Goal: Task Accomplishment & Management: Manage account settings

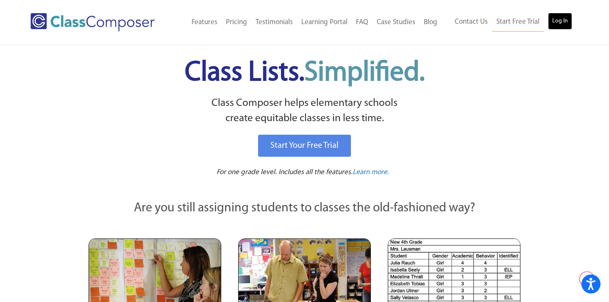
click at [562, 19] on link "Log In" at bounding box center [560, 21] width 24 height 17
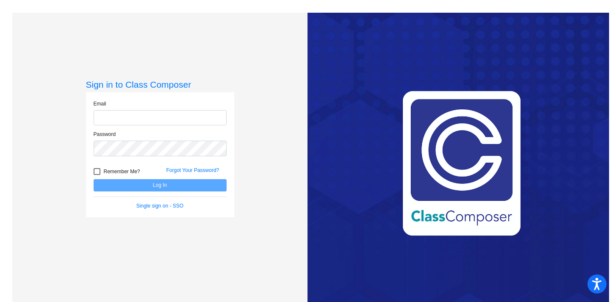
type input "Mwalton@lgusd.org"
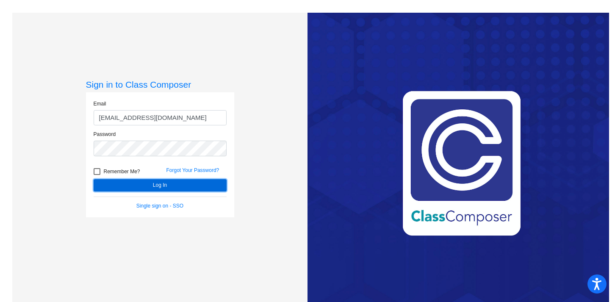
click at [157, 185] on button "Log In" at bounding box center [160, 185] width 133 height 12
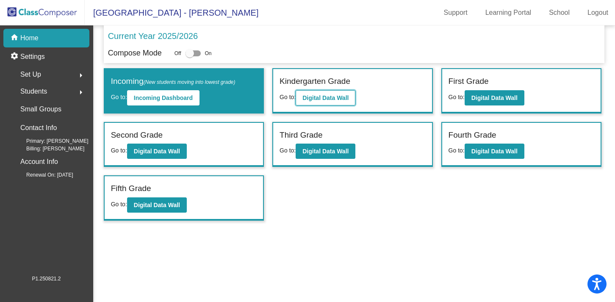
click at [337, 93] on button "Digital Data Wall" at bounding box center [326, 97] width 60 height 15
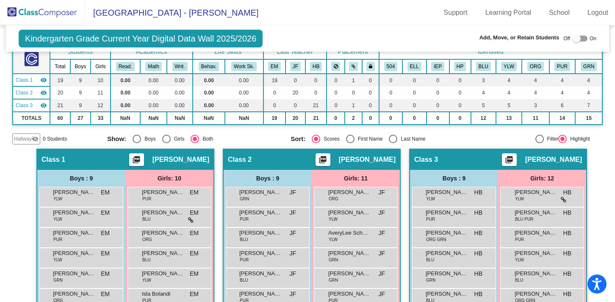
scroll to position [3, 0]
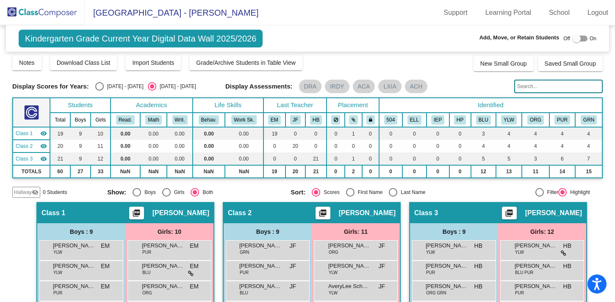
click at [393, 191] on div "Select an option" at bounding box center [393, 192] width 8 height 8
click at [393, 197] on input "Last Name" at bounding box center [393, 197] width 0 height 0
radio input "true"
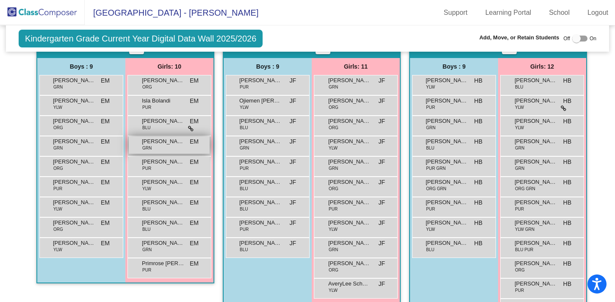
scroll to position [173, 0]
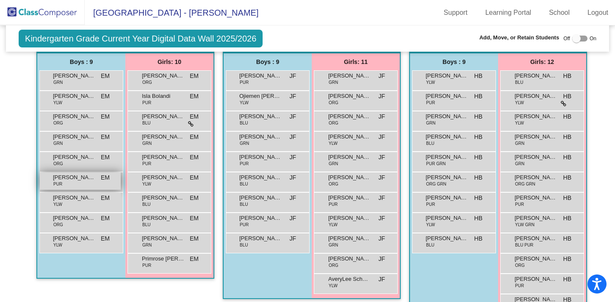
click at [70, 176] on span "Cyrus Mira" at bounding box center [74, 177] width 42 height 8
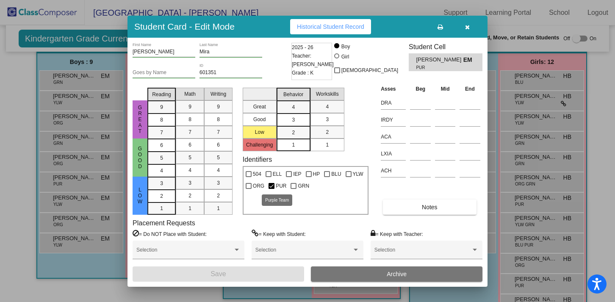
click at [272, 186] on div at bounding box center [272, 186] width 6 height 6
click at [272, 189] on input "PUR" at bounding box center [271, 189] width 0 height 0
checkbox input "false"
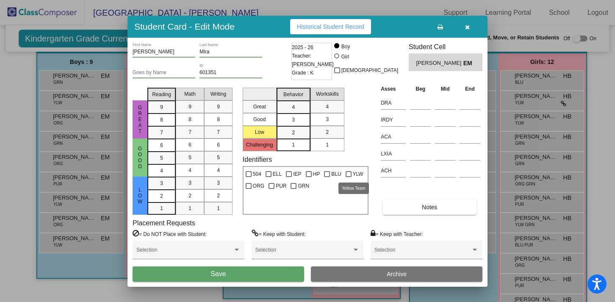
click at [349, 173] on div at bounding box center [349, 174] width 6 height 6
click at [349, 177] on input "YLW" at bounding box center [348, 177] width 0 height 0
checkbox input "true"
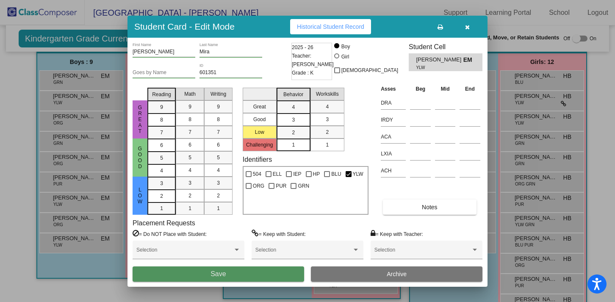
click at [230, 273] on button "Save" at bounding box center [219, 274] width 172 height 15
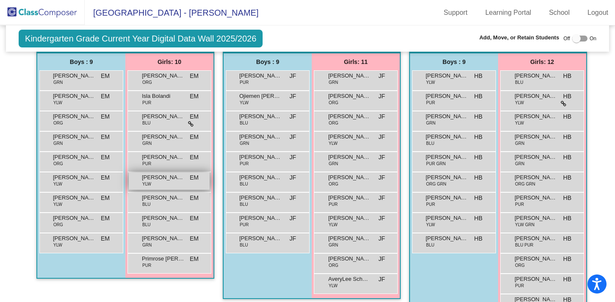
click at [165, 178] on span "Hattie Hart" at bounding box center [163, 177] width 42 height 8
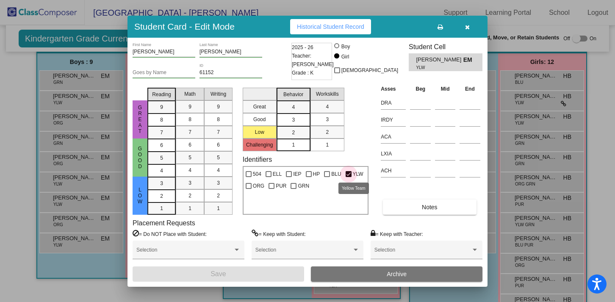
click at [348, 173] on div at bounding box center [349, 174] width 6 height 6
click at [348, 177] on input "YLW" at bounding box center [348, 177] width 0 height 0
checkbox input "false"
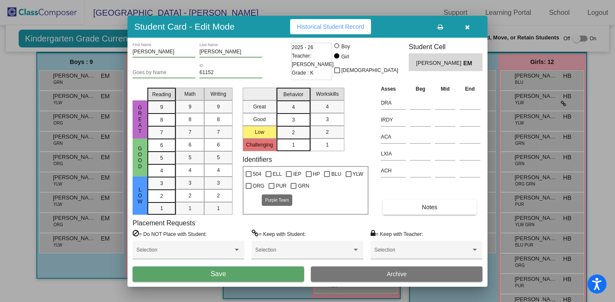
click at [273, 185] on div at bounding box center [272, 186] width 6 height 6
click at [272, 189] on input "PUR" at bounding box center [271, 189] width 0 height 0
checkbox input "true"
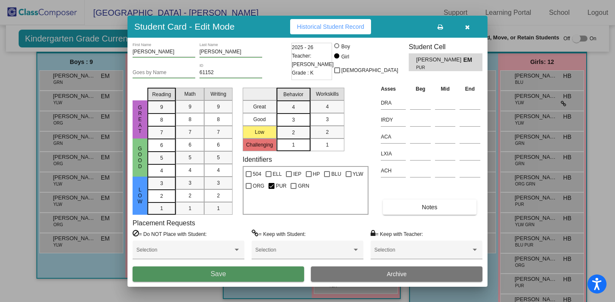
click at [230, 278] on button "Save" at bounding box center [219, 274] width 172 height 15
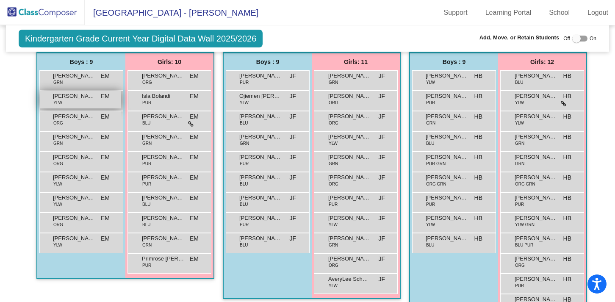
click at [94, 98] on div "Barrett Bothman YLW EM lock do_not_disturb_alt" at bounding box center [80, 99] width 81 height 17
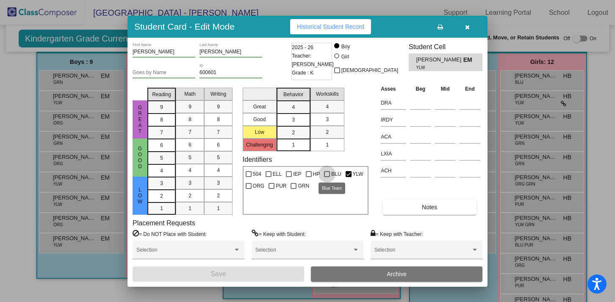
click at [325, 174] on div at bounding box center [327, 174] width 6 height 6
click at [327, 177] on input "BLU" at bounding box center [327, 177] width 0 height 0
checkbox input "true"
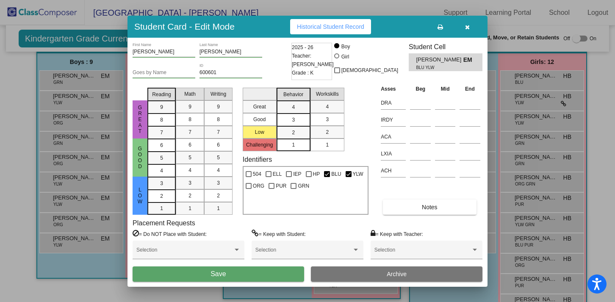
click at [247, 270] on button "Save" at bounding box center [219, 274] width 172 height 15
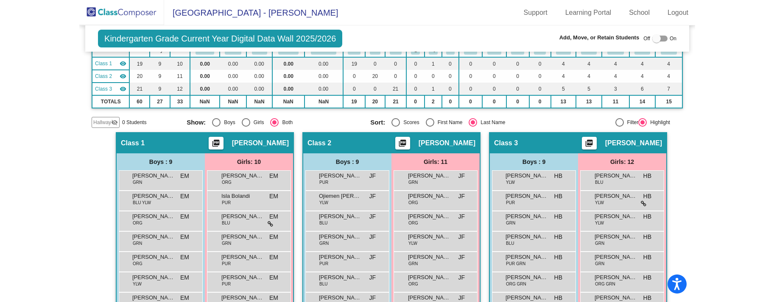
scroll to position [76, 0]
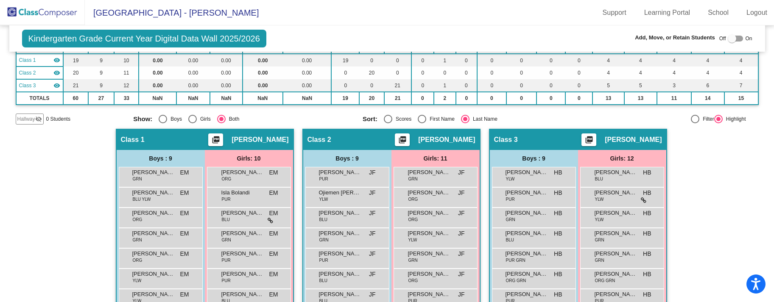
click at [48, 10] on img at bounding box center [42, 12] width 85 height 25
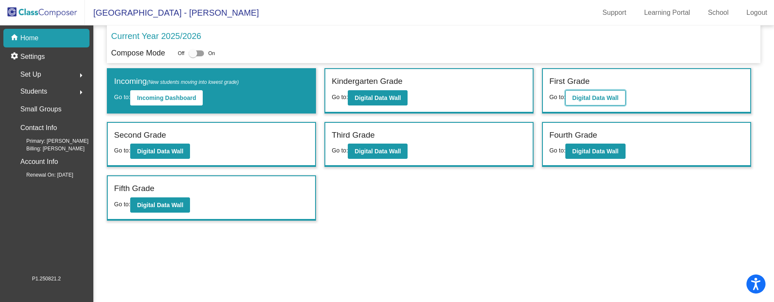
click at [597, 97] on b "Digital Data Wall" at bounding box center [595, 98] width 46 height 7
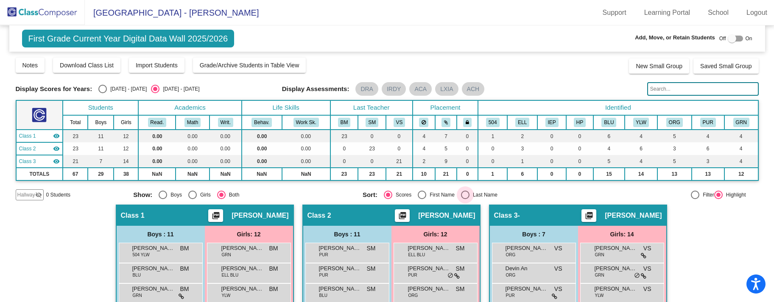
click at [462, 192] on div "Select an option" at bounding box center [465, 195] width 8 height 8
click at [465, 199] on input "Last Name" at bounding box center [465, 199] width 0 height 0
radio input "true"
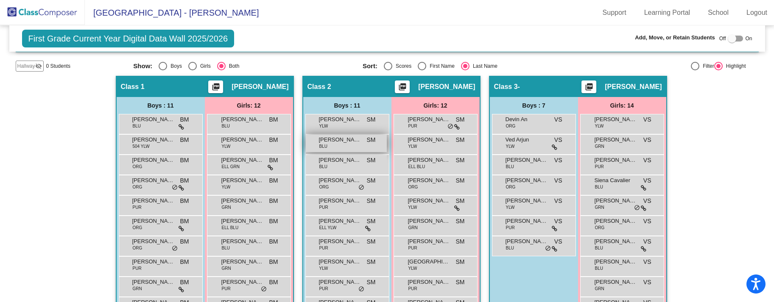
scroll to position [130, 0]
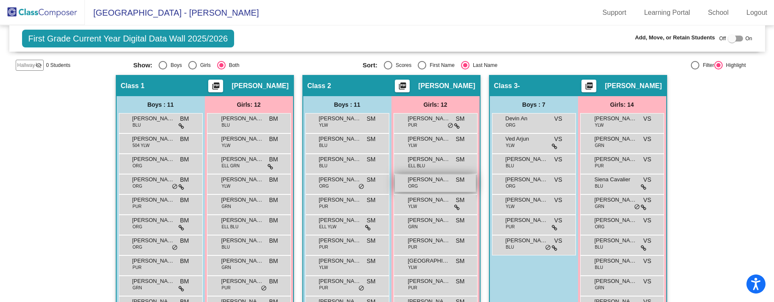
click at [436, 191] on div "Emma Fonti ORG SM lock do_not_disturb_alt" at bounding box center [435, 183] width 81 height 17
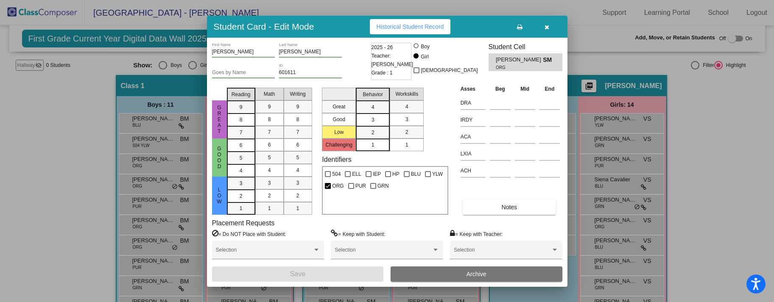
click at [475, 276] on span "Archive" at bounding box center [476, 274] width 20 height 7
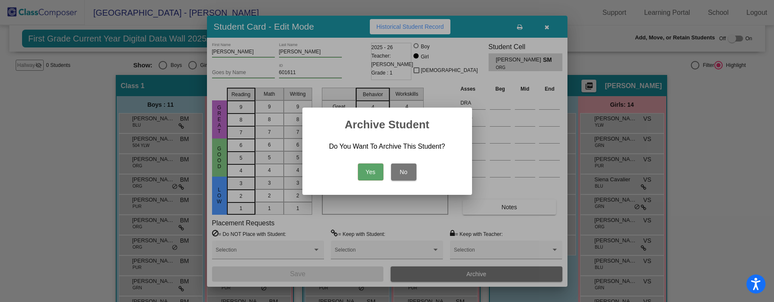
click at [371, 173] on button "Yes" at bounding box center [370, 172] width 25 height 17
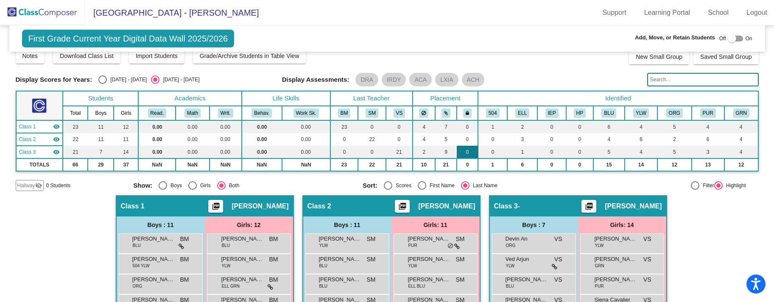
scroll to position [0, 0]
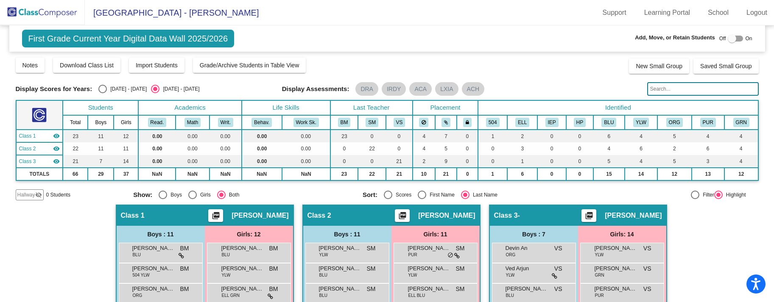
click at [615, 39] on div at bounding box center [734, 39] width 15 height 6
checkbox input "true"
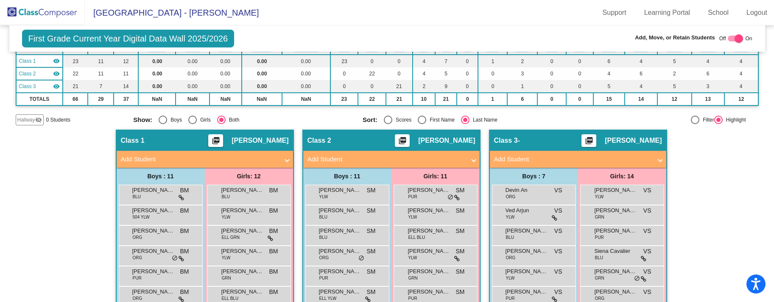
scroll to position [92, 0]
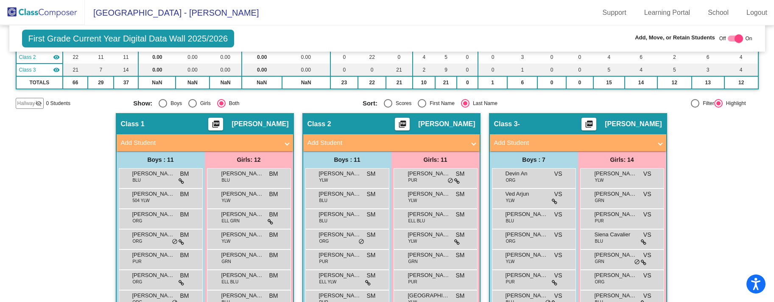
click at [324, 142] on mat-panel-title "Add Student" at bounding box center [386, 143] width 158 height 10
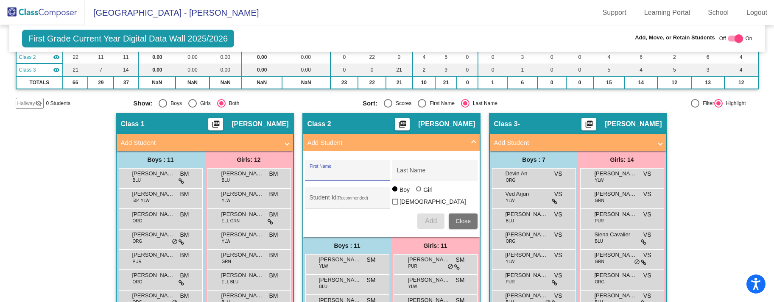
click at [315, 170] on input "First Name" at bounding box center [347, 173] width 76 height 7
type input "Logan"
type input "Garcia"
type input "600914"
click at [432, 217] on span "Add" at bounding box center [431, 220] width 12 height 7
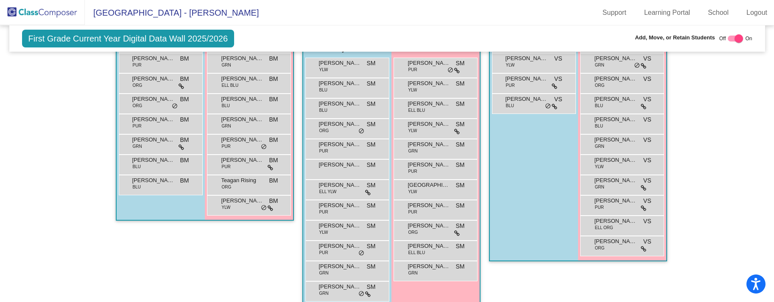
scroll to position [288, 0]
click at [347, 168] on div "Logan Garcia SM lock do_not_disturb_alt" at bounding box center [346, 168] width 81 height 17
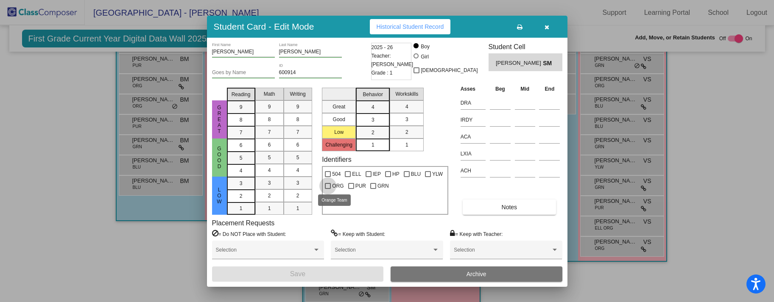
click at [328, 186] on div at bounding box center [328, 186] width 6 height 6
click at [328, 189] on input "ORG" at bounding box center [327, 189] width 0 height 0
checkbox input "true"
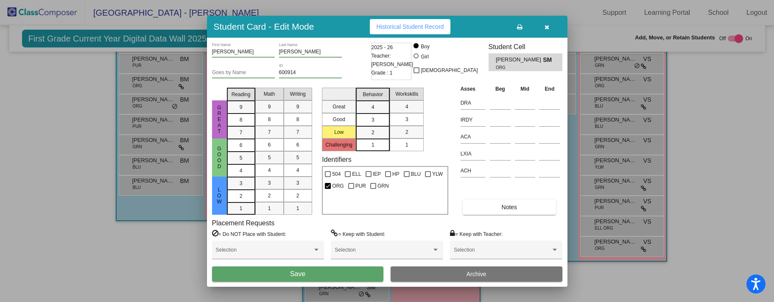
click at [311, 276] on button "Save" at bounding box center [298, 274] width 172 height 15
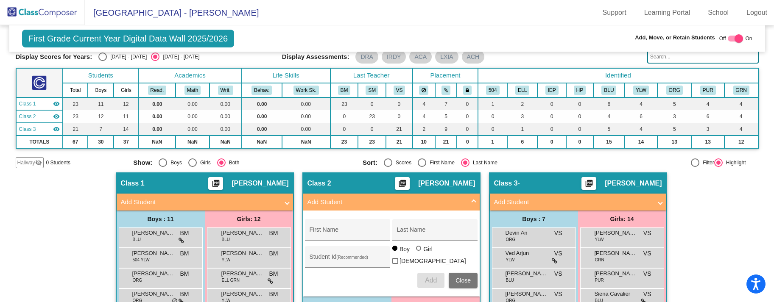
scroll to position [0, 0]
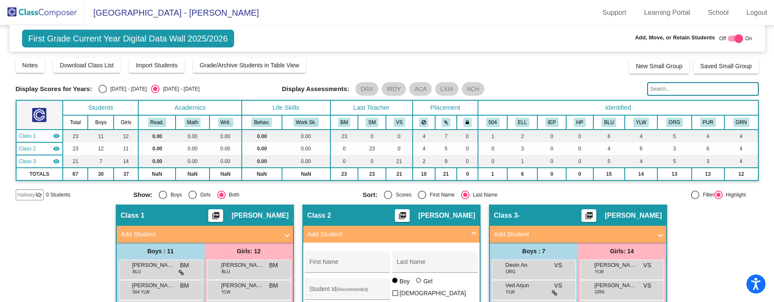
click at [36, 14] on img at bounding box center [42, 12] width 85 height 25
